Goal: Task Accomplishment & Management: Complete application form

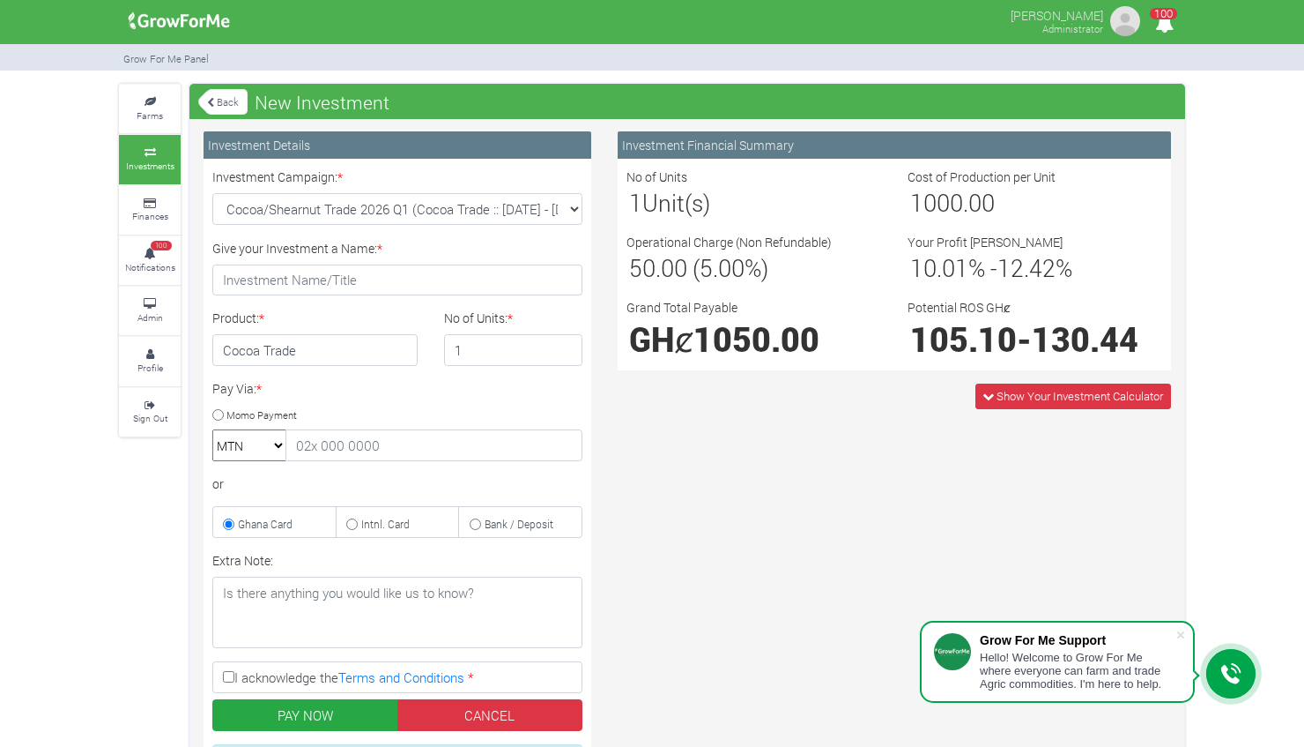
select select "54"
click at [562, 343] on input "2" at bounding box center [513, 350] width 139 height 32
click at [562, 343] on input "3" at bounding box center [513, 350] width 139 height 32
click at [562, 343] on input "4" at bounding box center [513, 350] width 139 height 32
click at [562, 343] on input "5" at bounding box center [513, 350] width 139 height 32
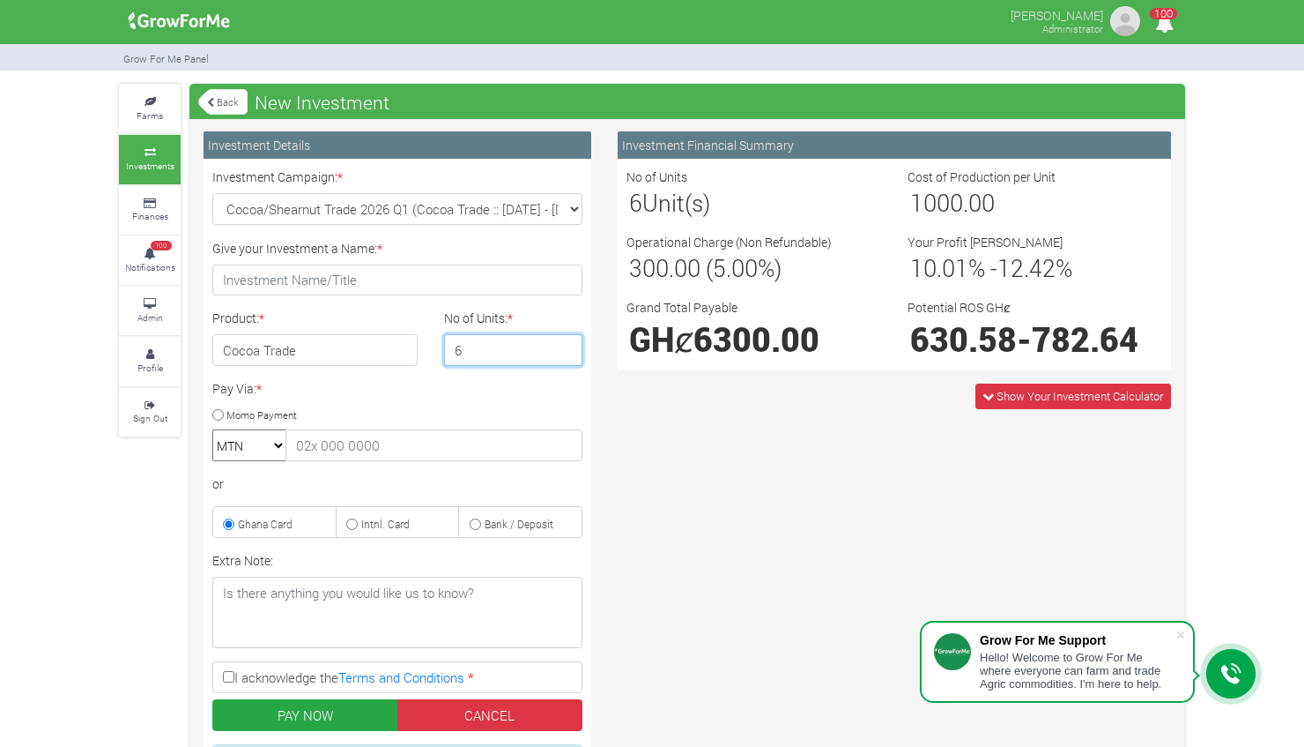
click at [562, 343] on input "6" at bounding box center [513, 350] width 139 height 32
click at [562, 343] on input "7" at bounding box center [513, 350] width 139 height 32
click at [562, 343] on input "8" at bounding box center [513, 350] width 139 height 32
click at [562, 343] on input "9" at bounding box center [513, 350] width 139 height 32
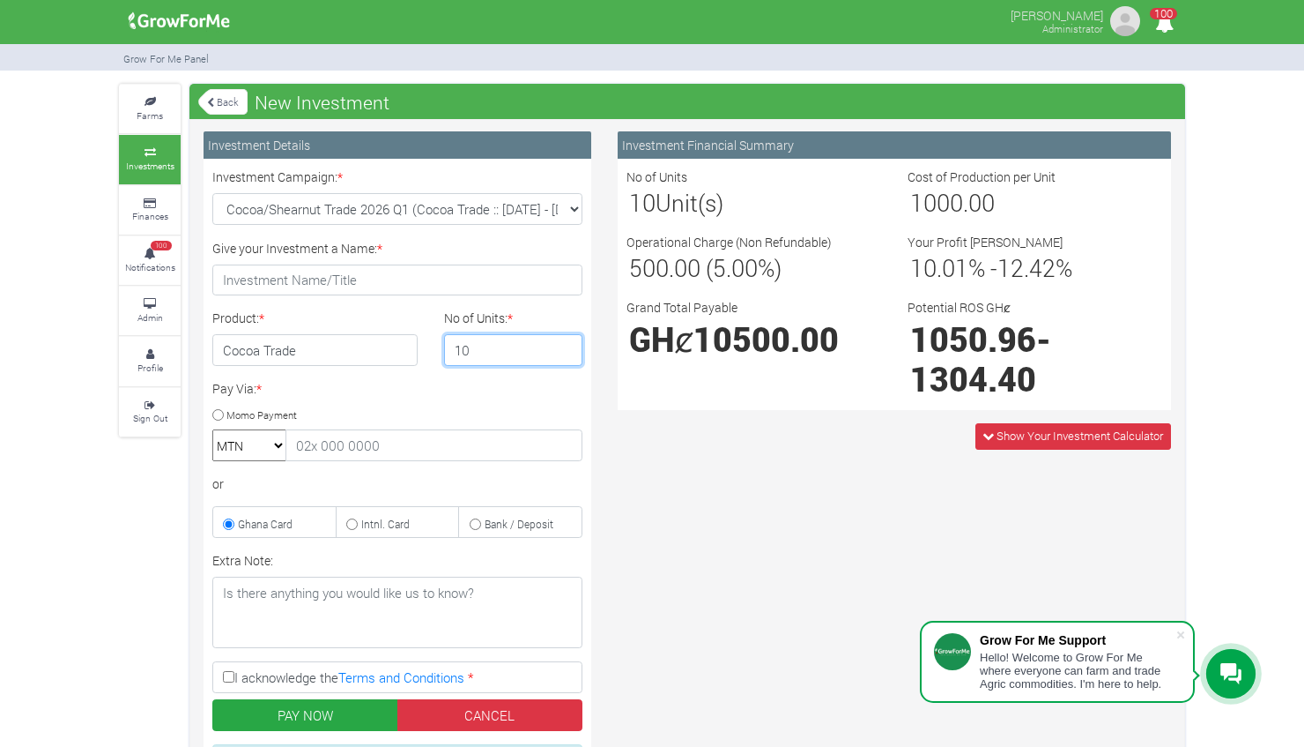
type input "10"
click at [562, 343] on input "10" at bounding box center [513, 350] width 139 height 32
click at [901, 170] on div "Cost of Production per Unit 1000.00" at bounding box center [1035, 193] width 281 height 52
click at [1133, 441] on span "Show Your Investment Calculator" at bounding box center [1080, 435] width 167 height 16
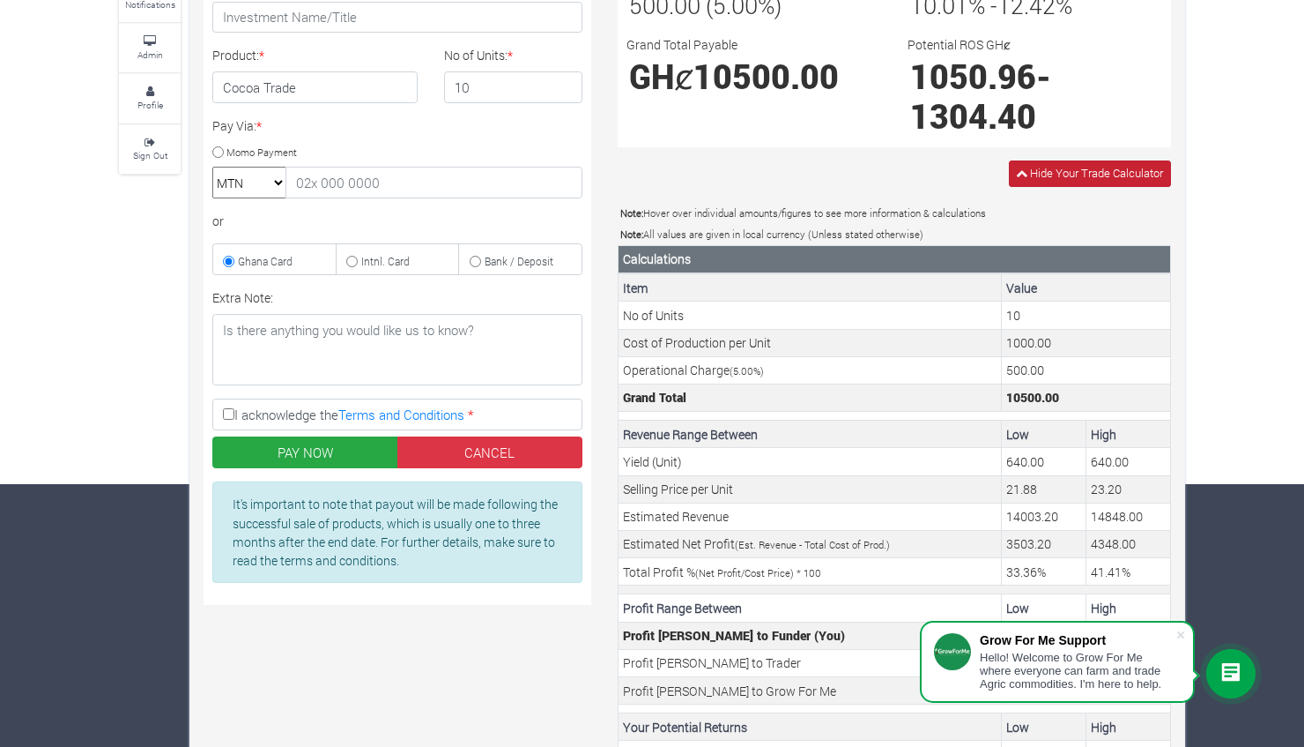
scroll to position [271, 0]
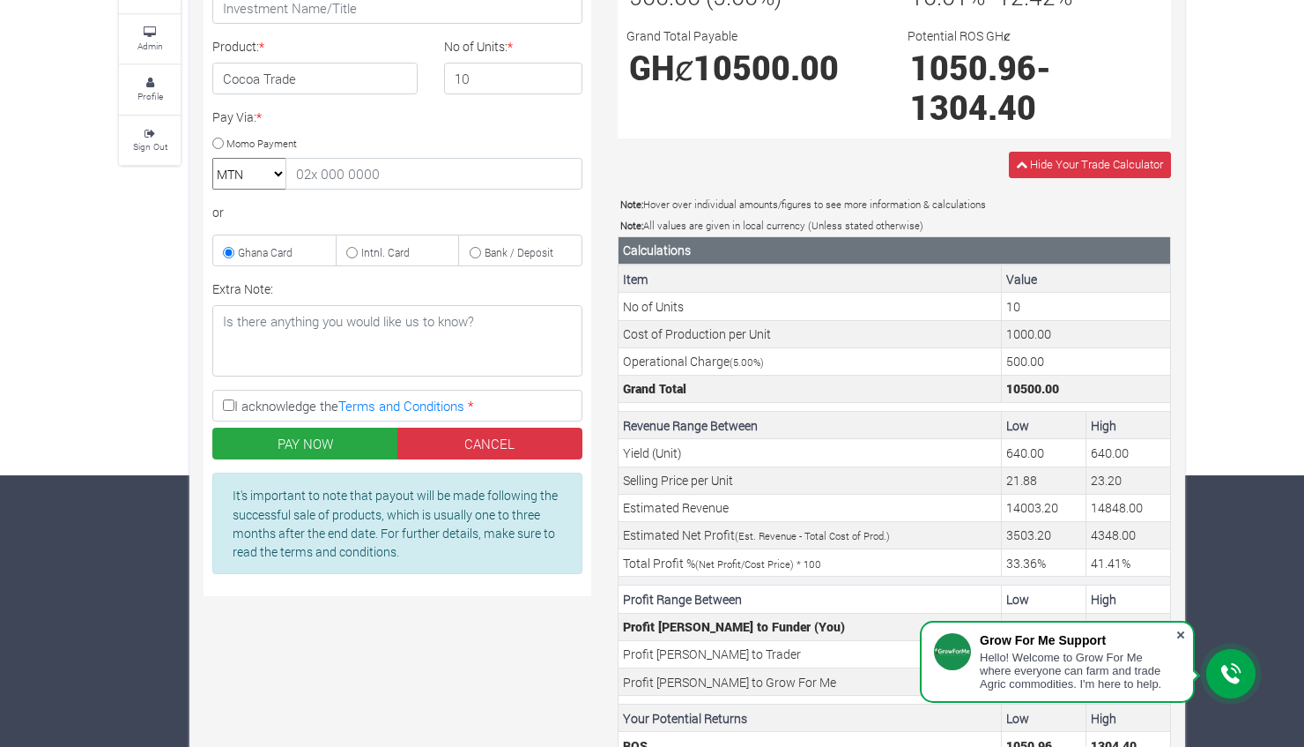
click at [1182, 633] on span at bounding box center [1181, 635] width 18 height 18
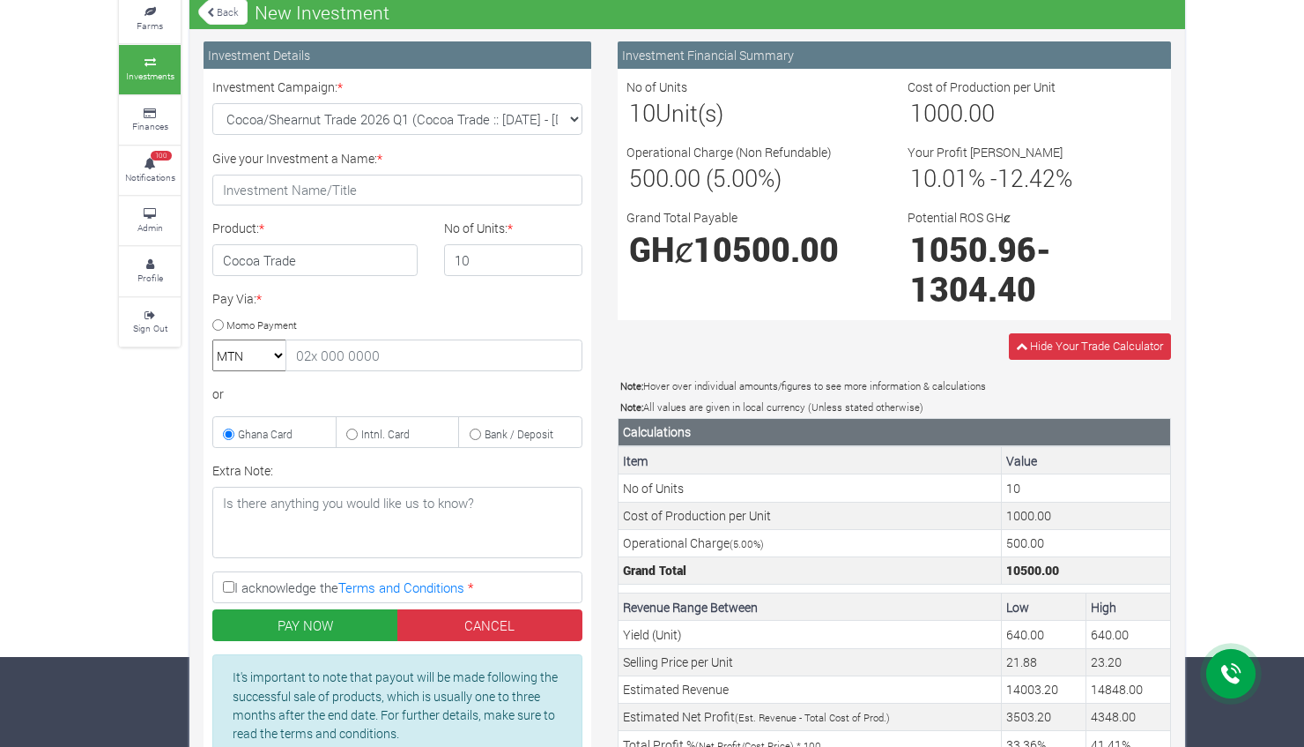
scroll to position [0, 0]
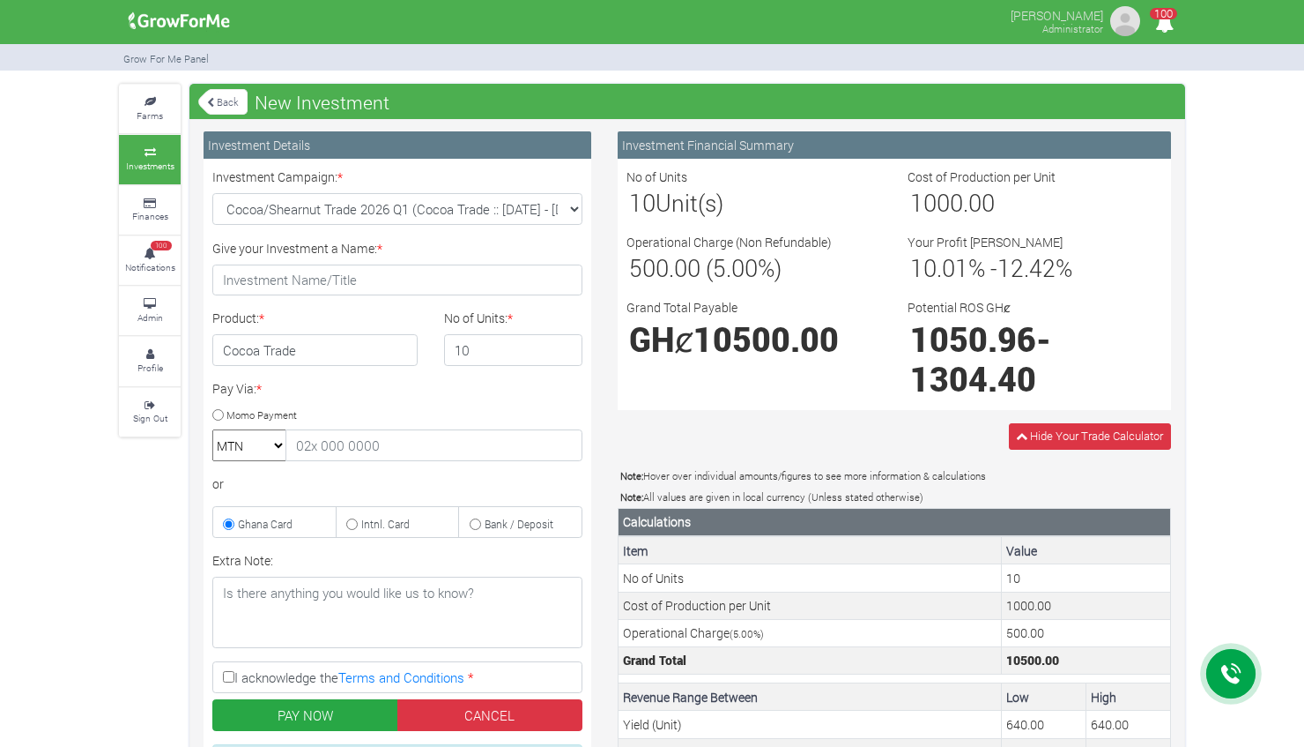
click at [148, 164] on small "Investments" at bounding box center [150, 166] width 48 height 12
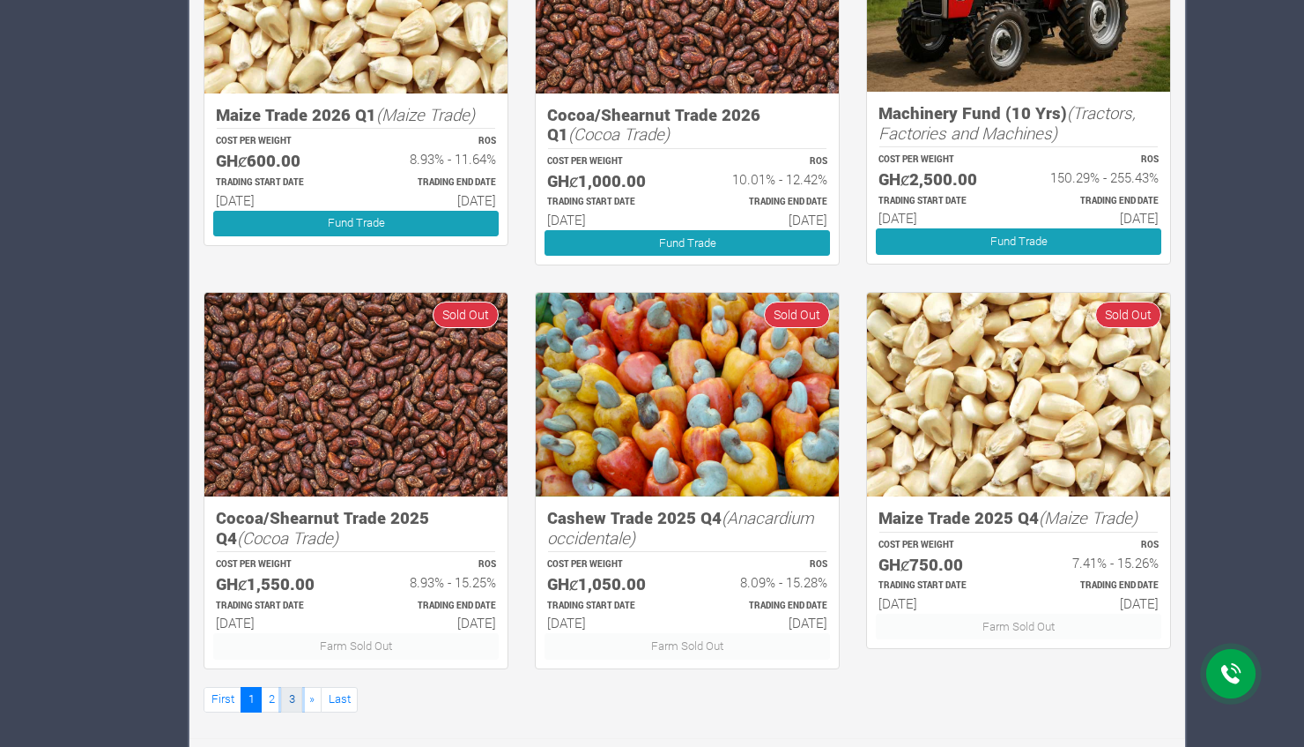
click at [294, 691] on link "3" at bounding box center [291, 700] width 21 height 26
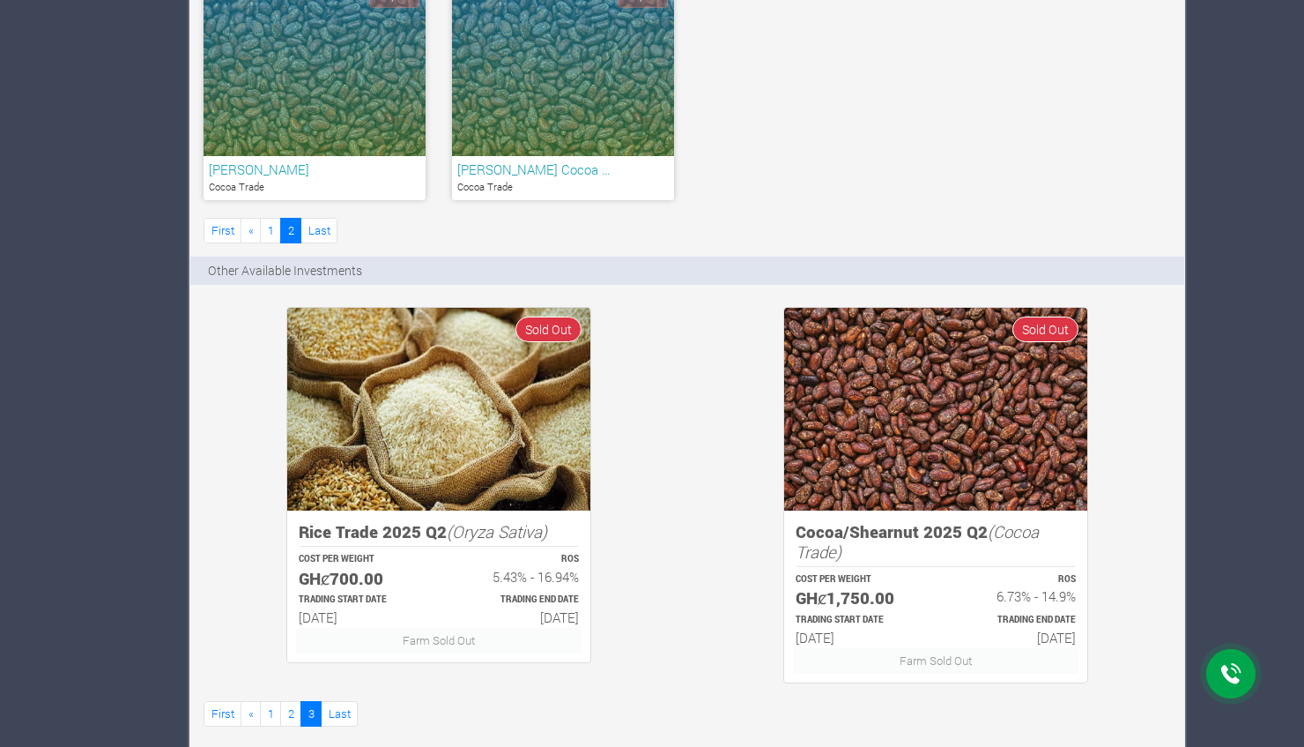
scroll to position [1195, 0]
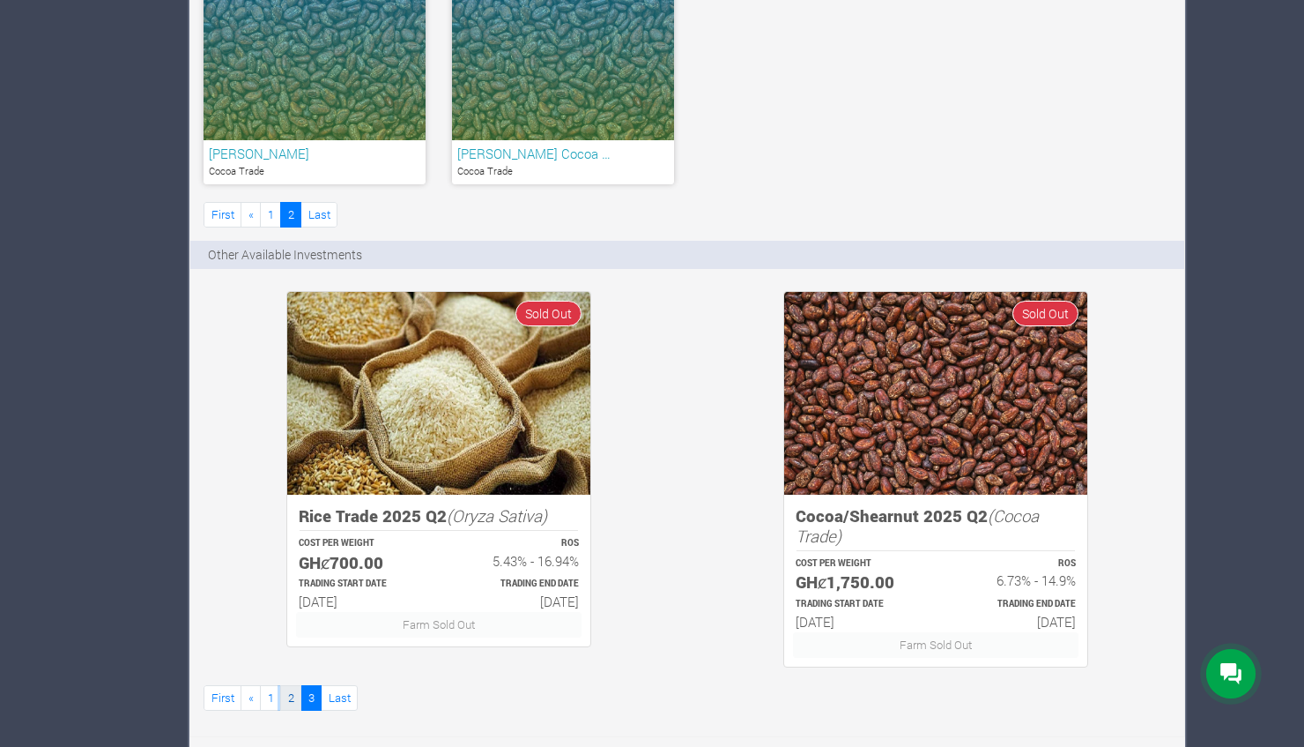
click at [285, 689] on link "2" at bounding box center [290, 698] width 21 height 26
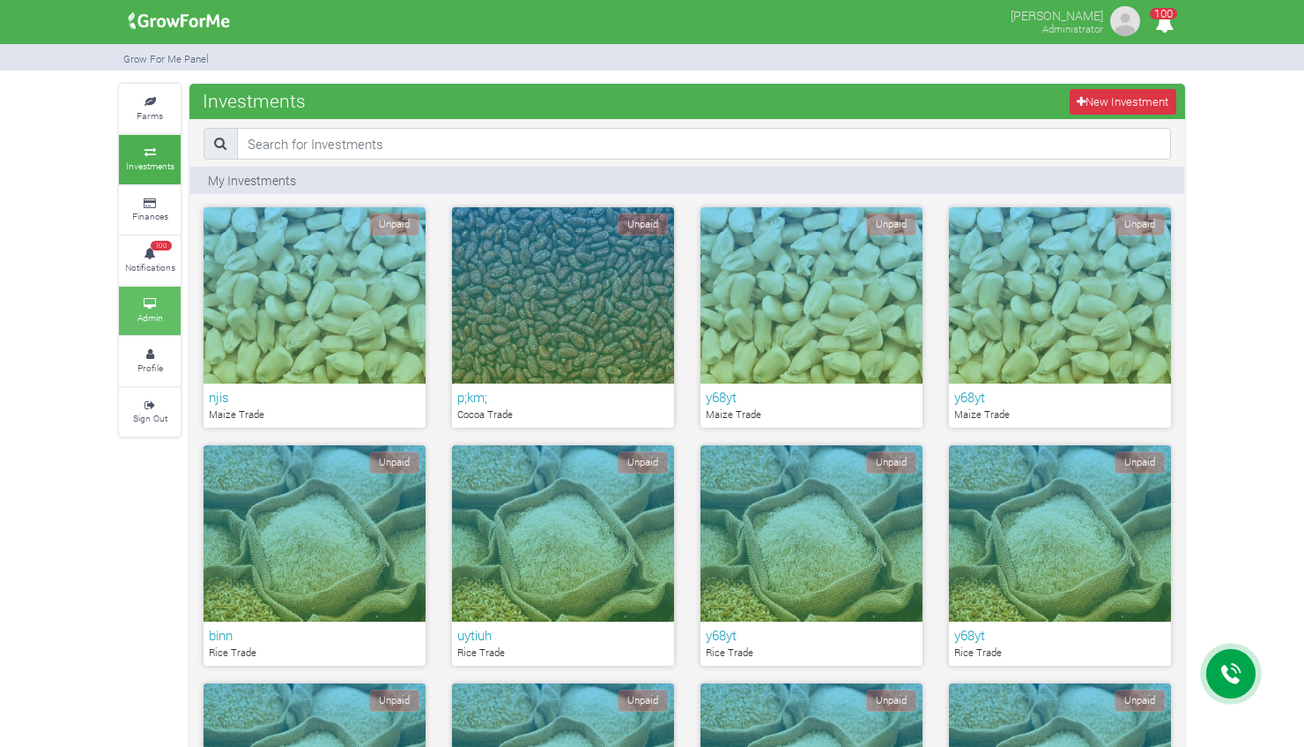
click at [167, 308] on link "Admin" at bounding box center [150, 310] width 62 height 48
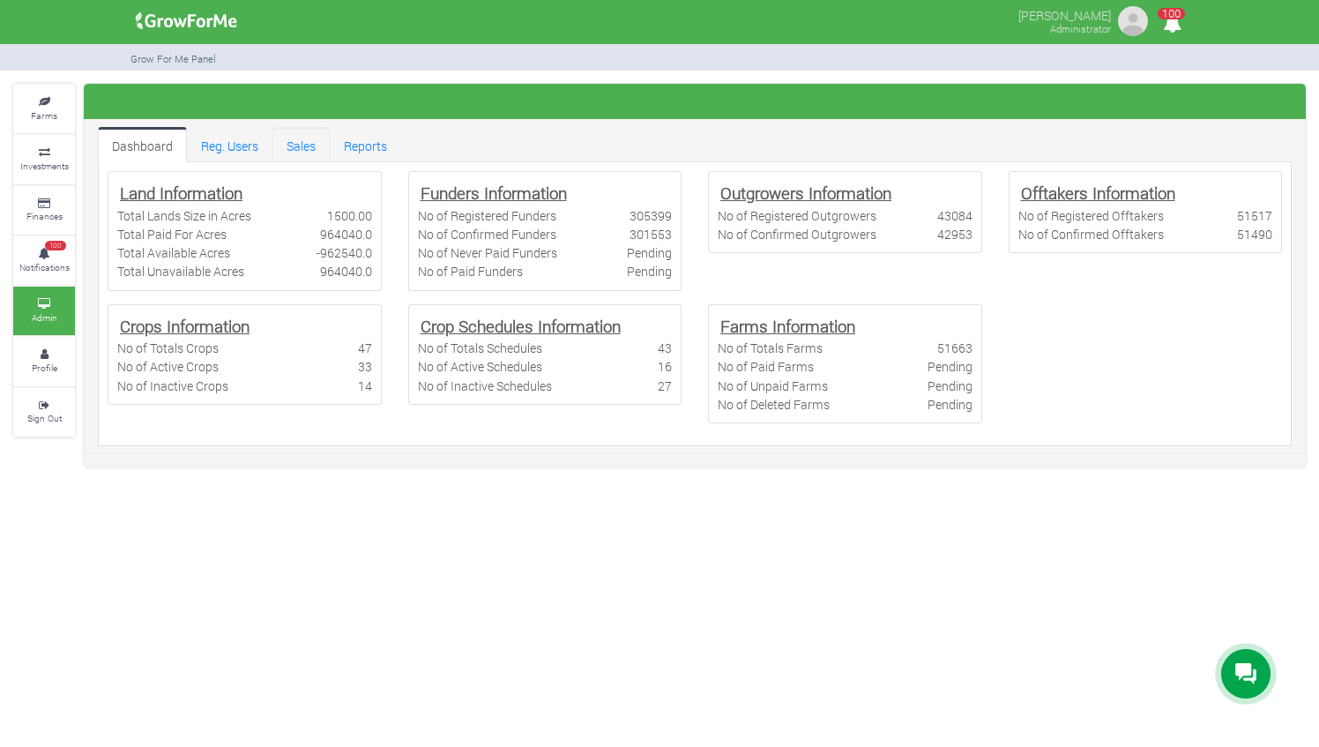
click at [288, 146] on link "Sales" at bounding box center [300, 144] width 57 height 35
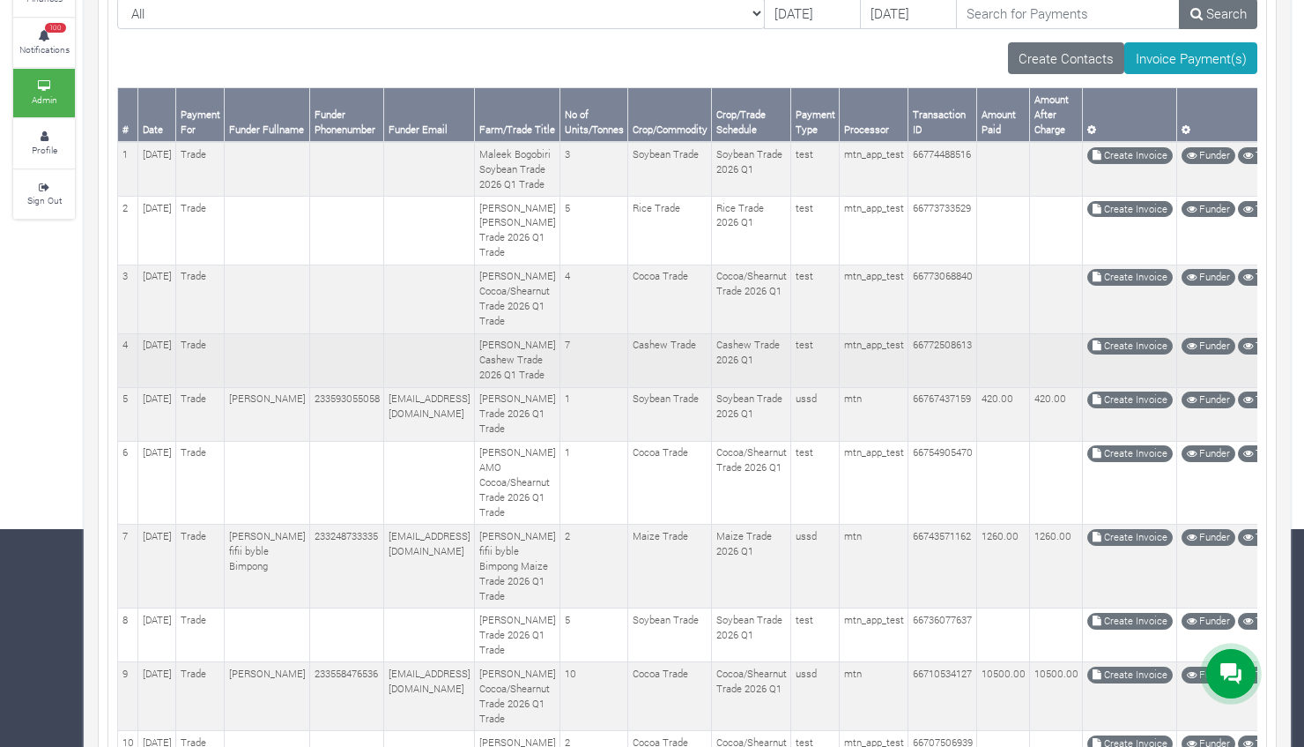
scroll to position [219, 0]
